Goal: Complete application form: Complete application form

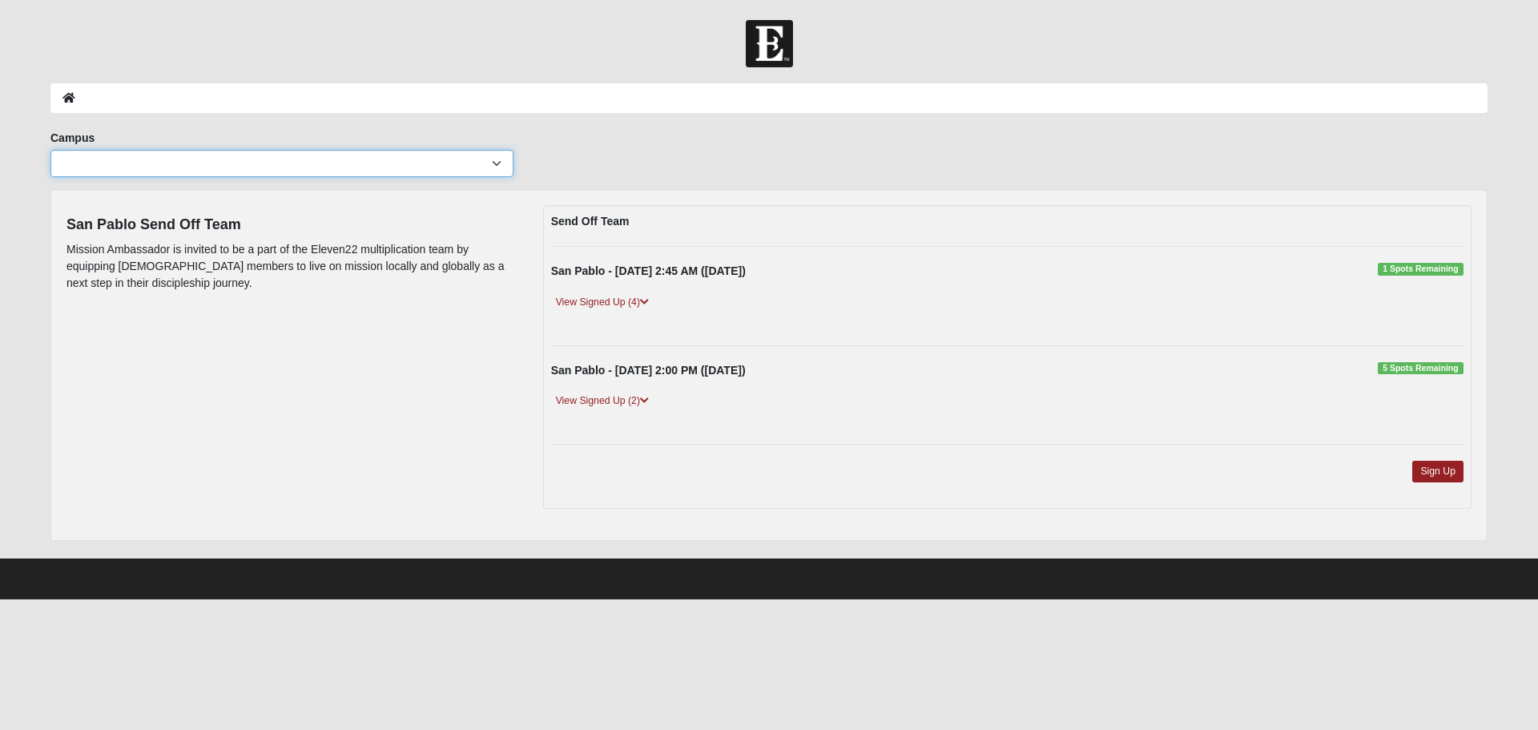
click at [494, 164] on select "Arlington Baymeadows Eleven22 Online [PERSON_NAME][GEOGRAPHIC_DATA] Jesup [GEOG…" at bounding box center [281, 163] width 463 height 27
select select "15"
click at [50, 150] on select "Arlington Baymeadows Eleven22 Online [PERSON_NAME][GEOGRAPHIC_DATA] Jesup [GEOG…" at bounding box center [281, 163] width 463 height 27
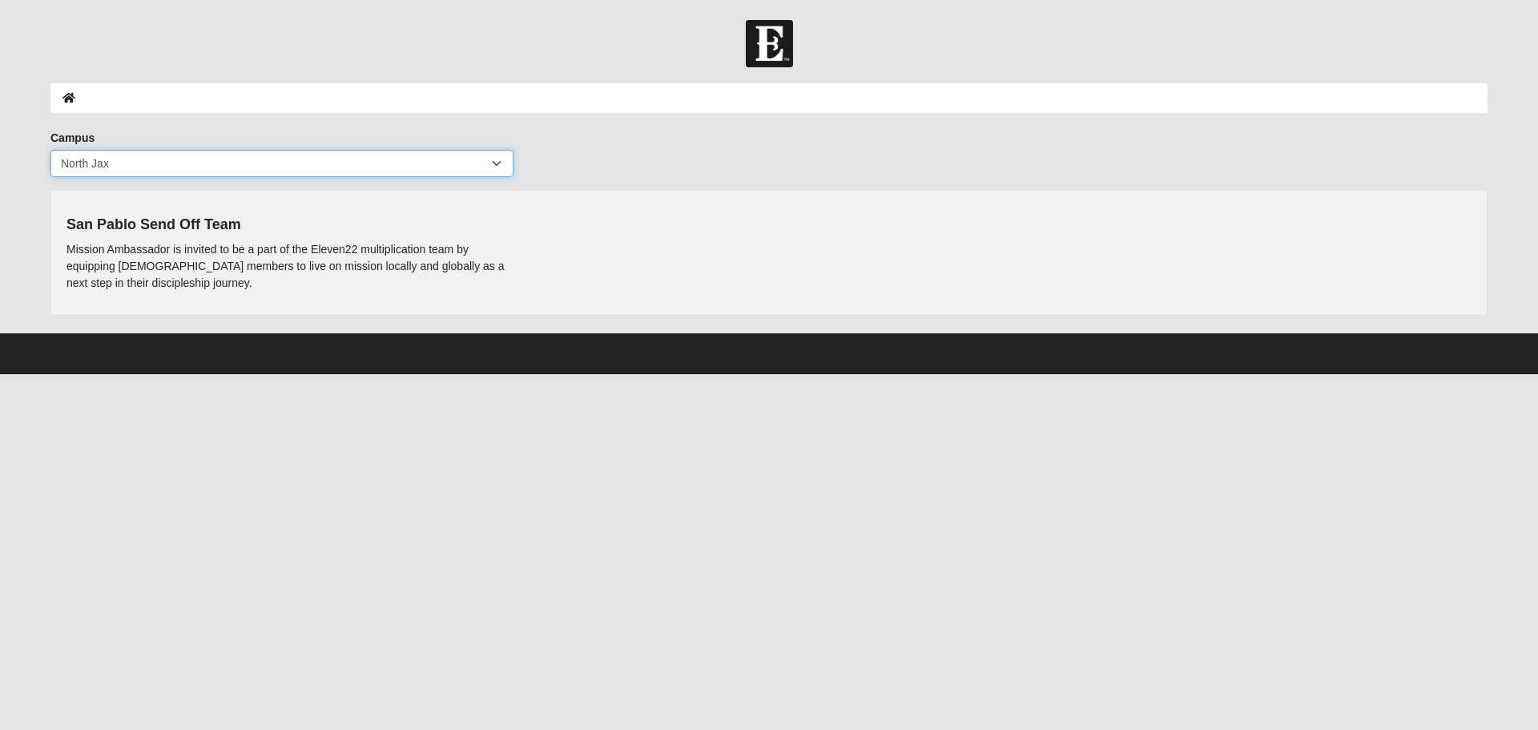
click at [495, 161] on select "Arlington Baymeadows Eleven22 Online [PERSON_NAME][GEOGRAPHIC_DATA] Jesup [GEOG…" at bounding box center [281, 163] width 463 height 27
select select "5"
click at [50, 150] on select "Arlington Baymeadows Eleven22 Online [PERSON_NAME][GEOGRAPHIC_DATA] Jesup [GEOG…" at bounding box center [281, 163] width 463 height 27
click at [495, 161] on select "Arlington Baymeadows Eleven22 Online [PERSON_NAME][GEOGRAPHIC_DATA] Jesup [GEOG…" at bounding box center [281, 163] width 463 height 27
select select "2"
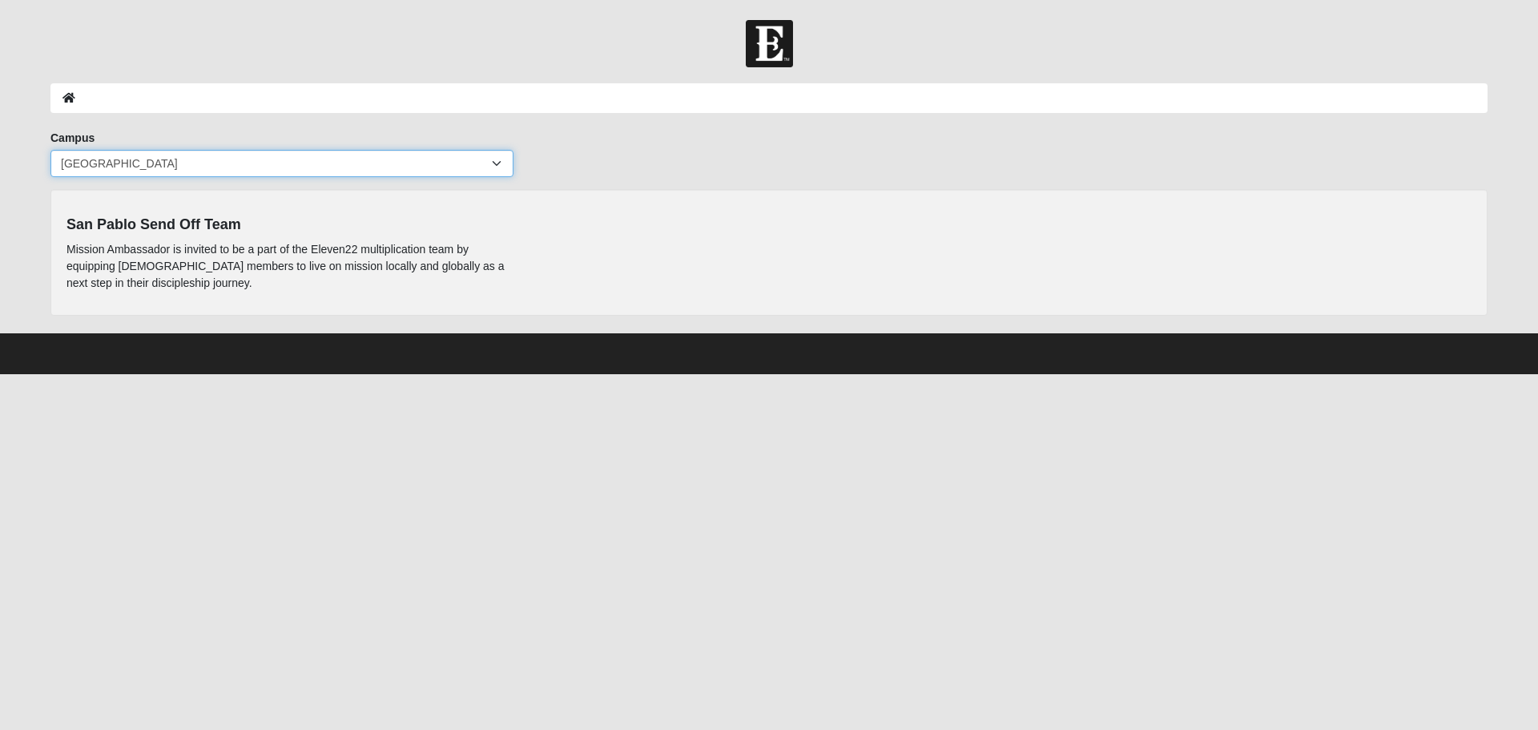
click at [50, 150] on select "Arlington Baymeadows Eleven22 Online [PERSON_NAME][GEOGRAPHIC_DATA] Jesup [GEOG…" at bounding box center [281, 163] width 463 height 27
click at [496, 160] on select "Arlington Baymeadows Eleven22 Online [PERSON_NAME][GEOGRAPHIC_DATA] Jesup [GEOG…" at bounding box center [281, 163] width 463 height 27
select select "4"
click at [50, 150] on select "Arlington Baymeadows Eleven22 Online [PERSON_NAME][GEOGRAPHIC_DATA] Jesup [GEOG…" at bounding box center [281, 163] width 463 height 27
click at [497, 167] on select "Arlington Baymeadows Eleven22 Online [PERSON_NAME][GEOGRAPHIC_DATA] Jesup [GEOG…" at bounding box center [281, 163] width 463 height 27
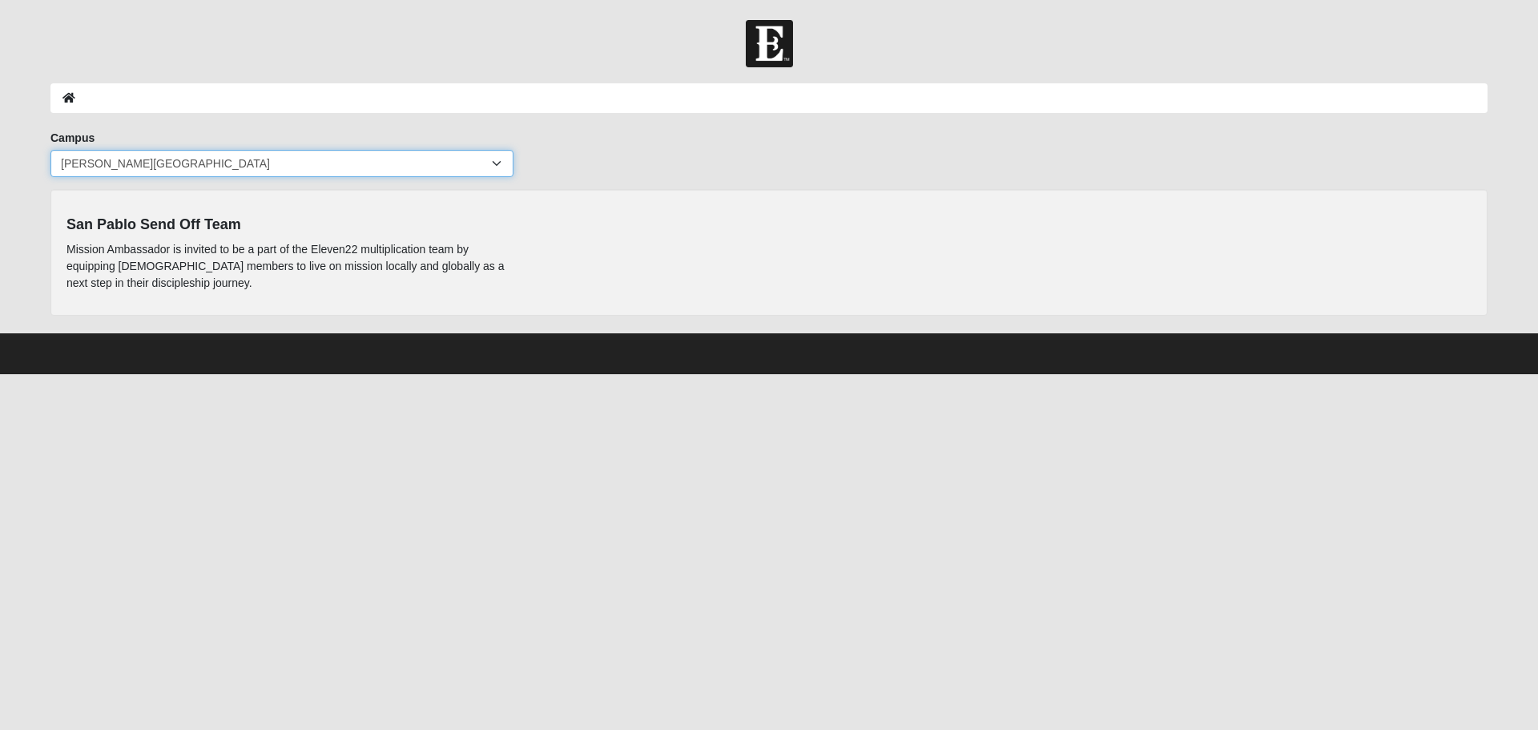
select select "12"
click at [50, 150] on select "Arlington Baymeadows Eleven22 Online [PERSON_NAME][GEOGRAPHIC_DATA] Jesup [GEOG…" at bounding box center [281, 163] width 463 height 27
click at [497, 162] on select "Arlington Baymeadows Eleven22 Online [PERSON_NAME][GEOGRAPHIC_DATA] Jesup [GEOG…" at bounding box center [281, 163] width 463 height 27
select select "6"
click at [50, 150] on select "Arlington Baymeadows Eleven22 Online [PERSON_NAME][GEOGRAPHIC_DATA] Jesup [GEOG…" at bounding box center [281, 163] width 463 height 27
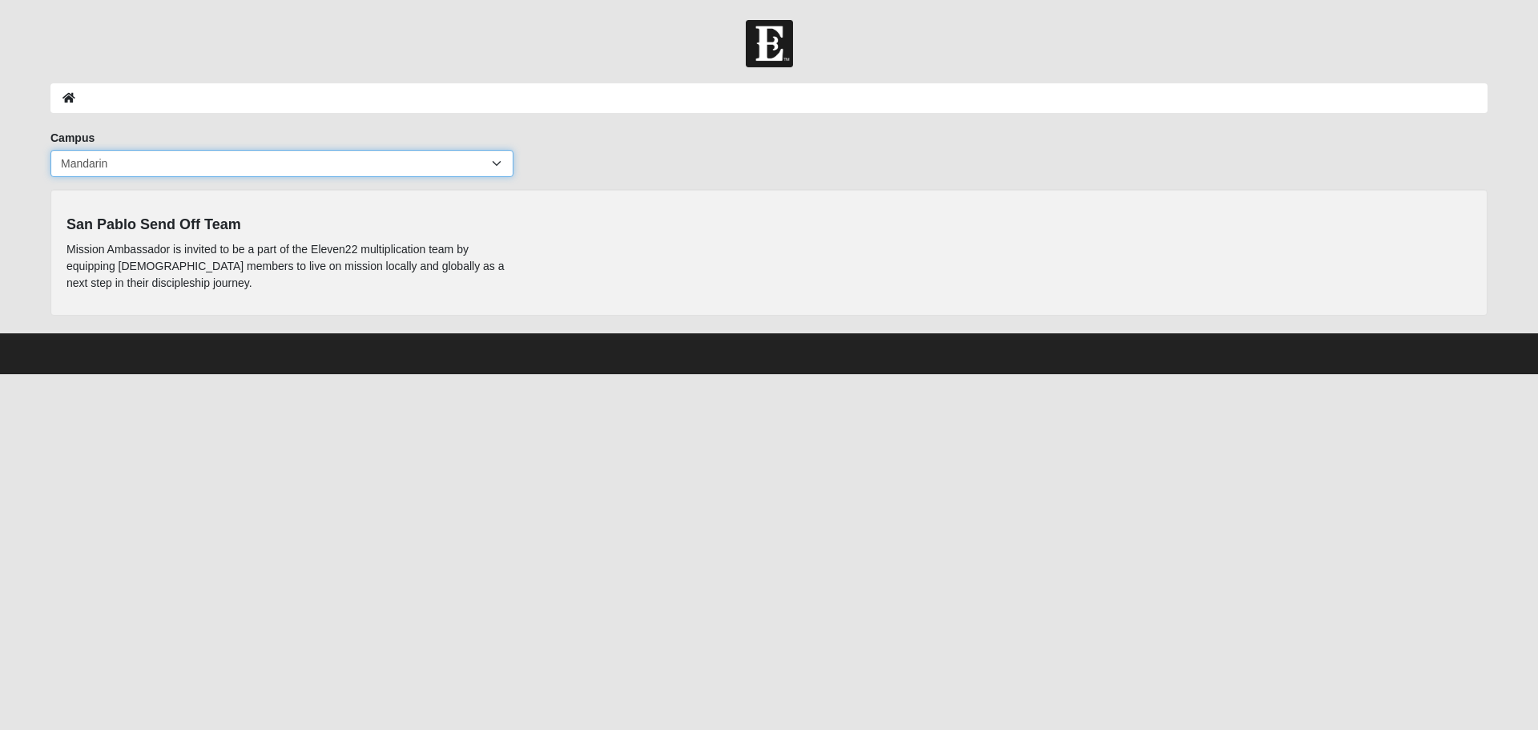
click at [498, 167] on select "Arlington Baymeadows Eleven22 Online [PERSON_NAME][GEOGRAPHIC_DATA] Jesup [GEOG…" at bounding box center [281, 163] width 463 height 27
select select "15"
click at [50, 150] on select "Arlington Baymeadows Eleven22 Online [PERSON_NAME][GEOGRAPHIC_DATA] Jesup [GEOG…" at bounding box center [281, 163] width 463 height 27
click at [493, 162] on select "Arlington Baymeadows Eleven22 Online [PERSON_NAME][GEOGRAPHIC_DATA] Jesup [GEOG…" at bounding box center [281, 163] width 463 height 27
select select "13"
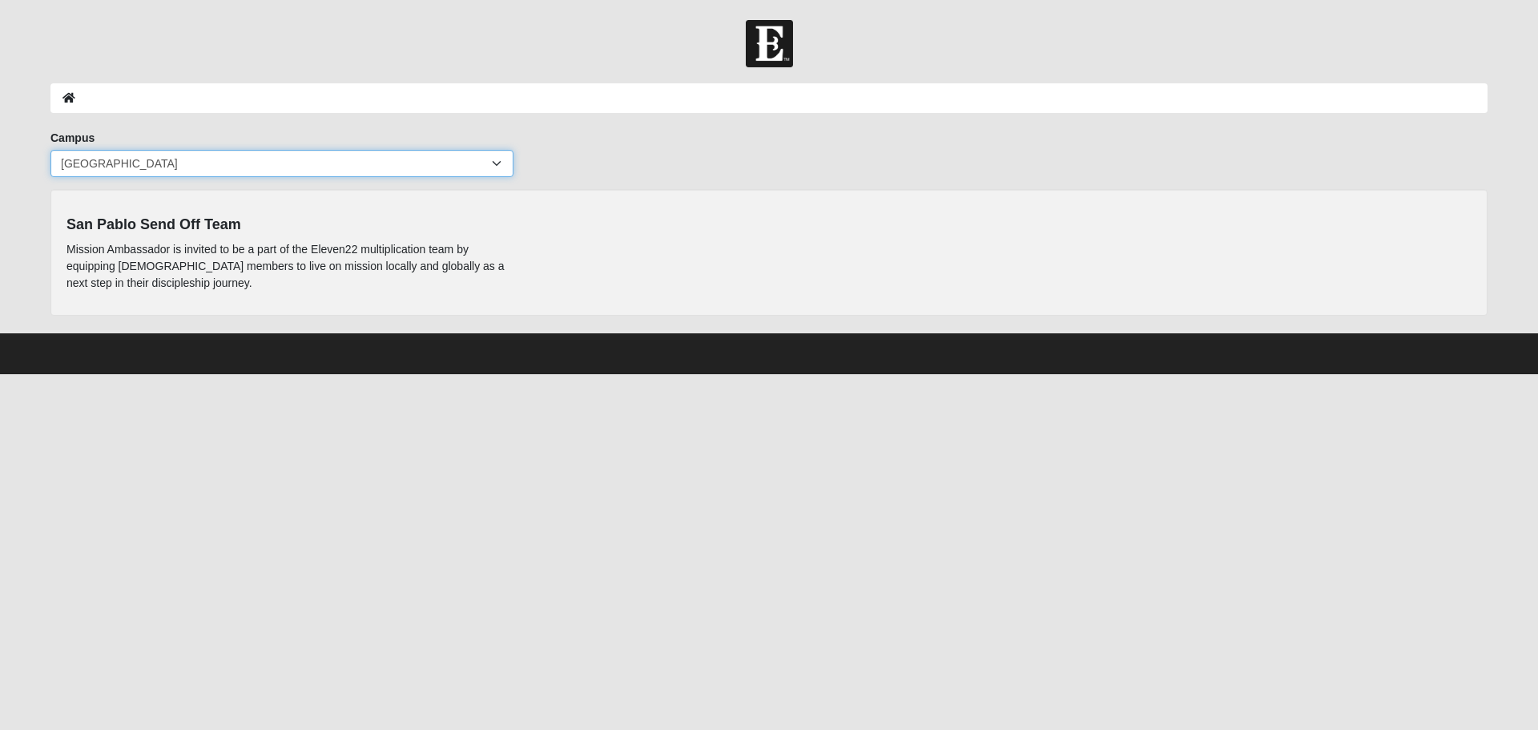
click at [50, 150] on select "Arlington Baymeadows Eleven22 Online [PERSON_NAME][GEOGRAPHIC_DATA] Jesup [GEOG…" at bounding box center [281, 163] width 463 height 27
click at [497, 166] on select "Arlington Baymeadows Eleven22 Online [PERSON_NAME][GEOGRAPHIC_DATA] Jesup [GEOG…" at bounding box center [281, 163] width 463 height 27
select select "3"
click at [50, 150] on select "Arlington Baymeadows Eleven22 Online [PERSON_NAME][GEOGRAPHIC_DATA] Jesup [GEOG…" at bounding box center [281, 163] width 463 height 27
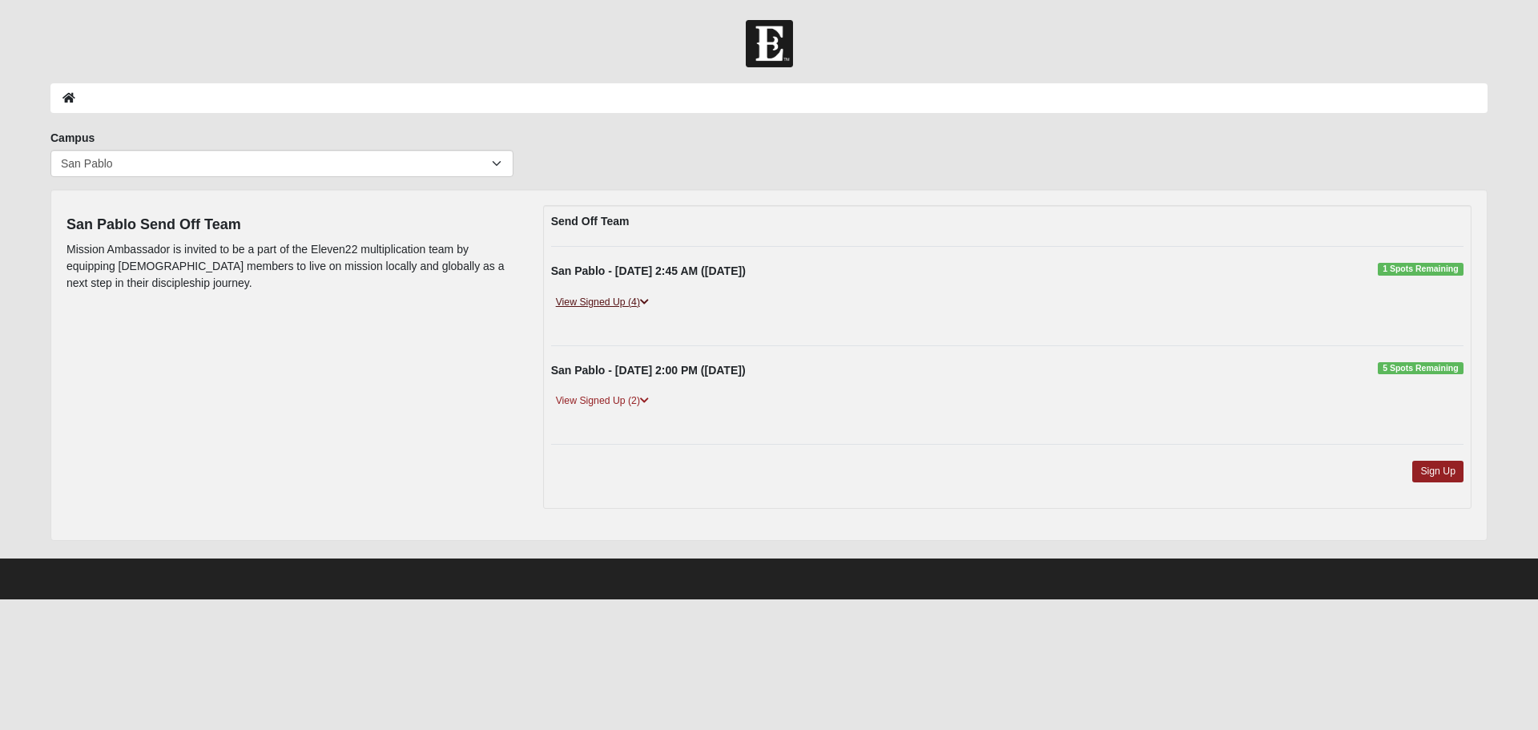
click at [647, 300] on icon at bounding box center [644, 302] width 9 height 10
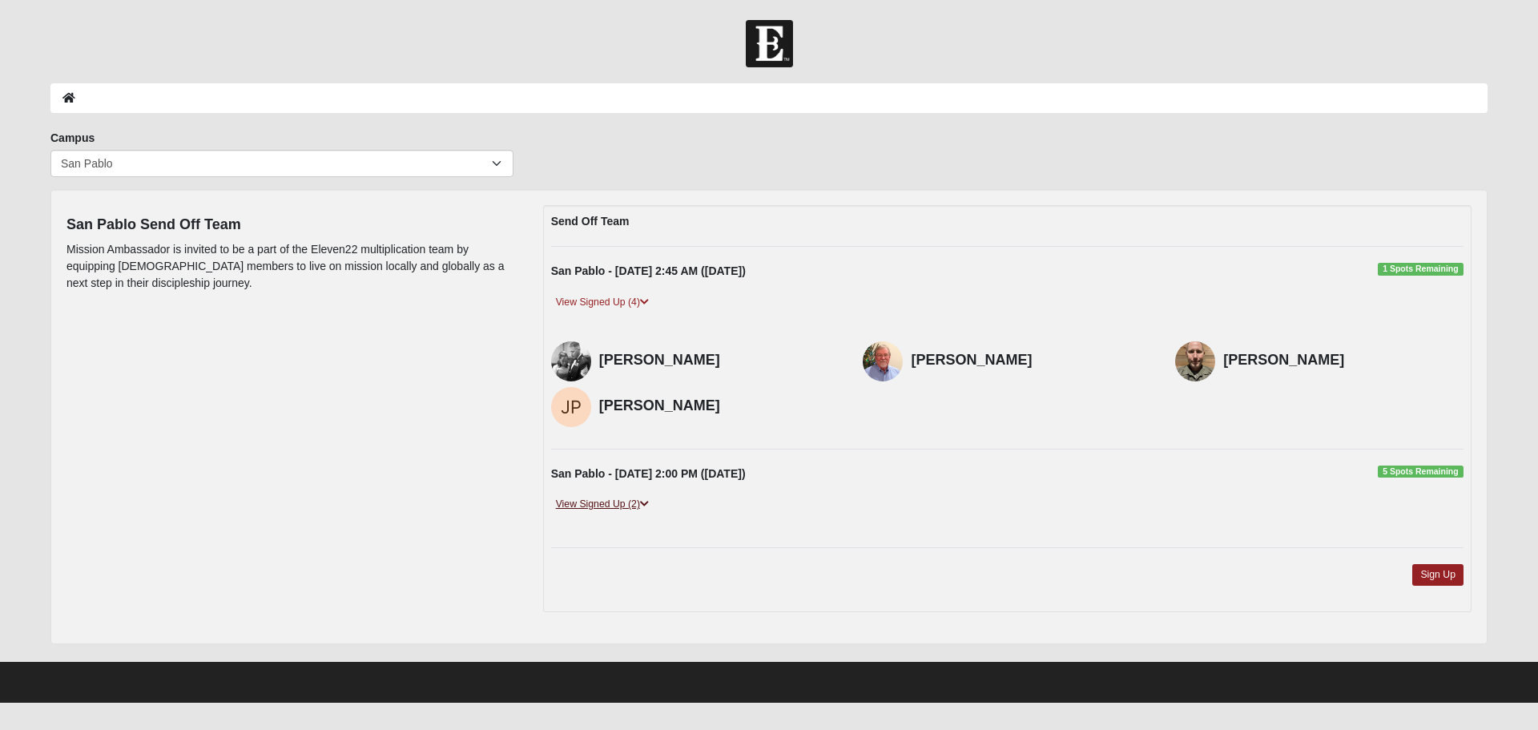
click at [646, 501] on icon at bounding box center [644, 504] width 9 height 10
